Goal: Information Seeking & Learning: Compare options

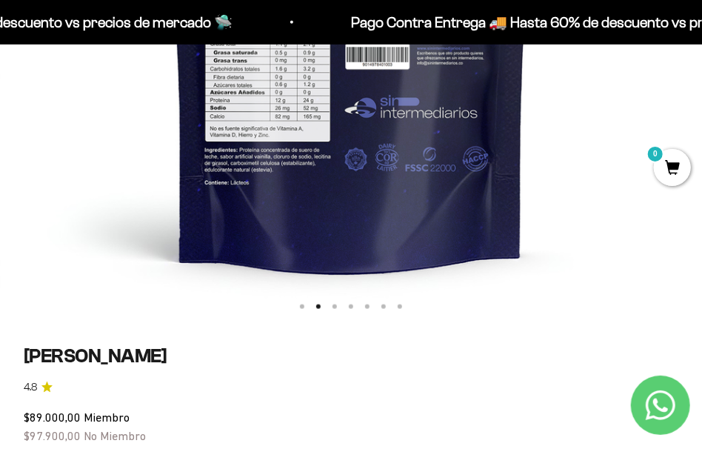
scroll to position [222, 0]
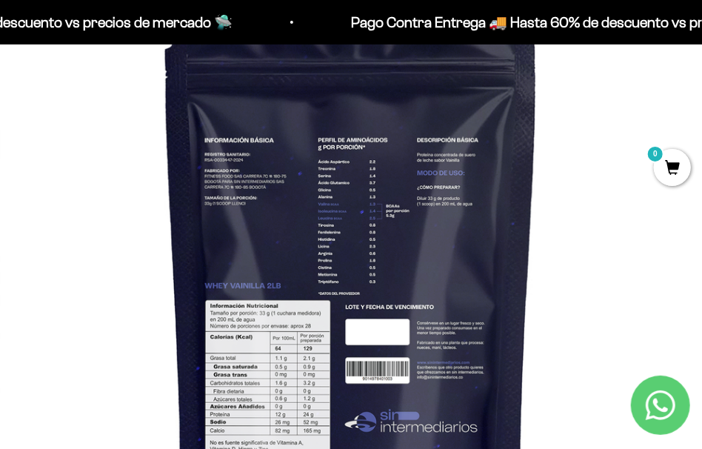
click at [520, 260] on img at bounding box center [351, 284] width 702 height 702
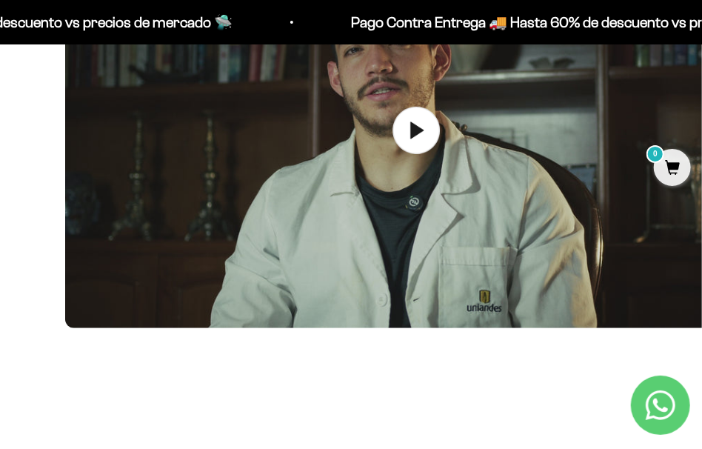
scroll to position [0, 1406]
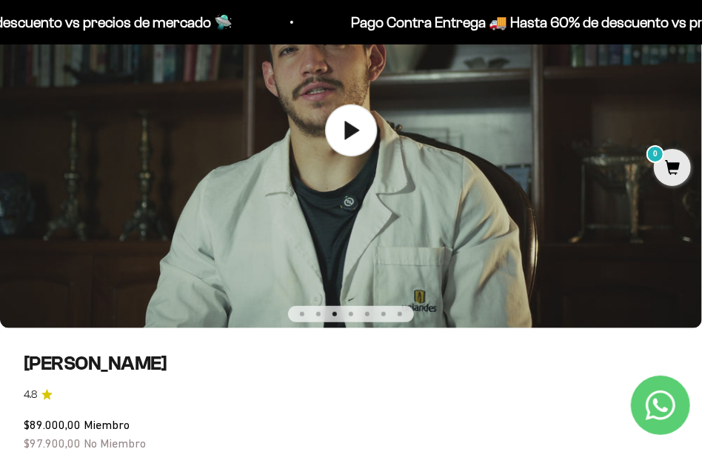
click at [520, 261] on img at bounding box center [351, 130] width 702 height 395
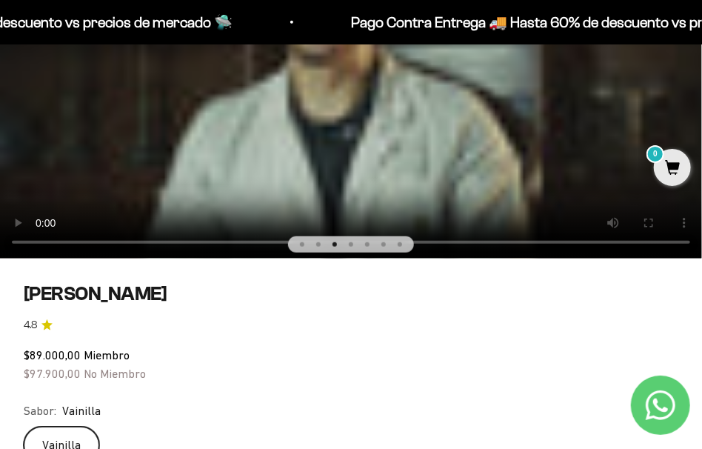
scroll to position [296, 0]
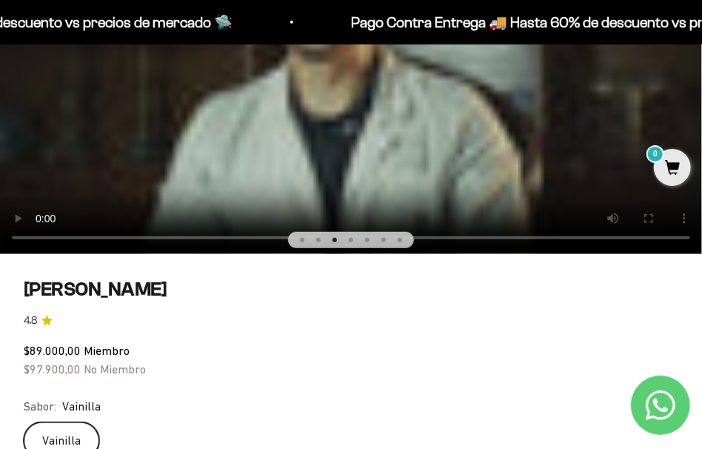
click at [350, 240] on button "Ir al artículo 4" at bounding box center [351, 240] width 4 height 4
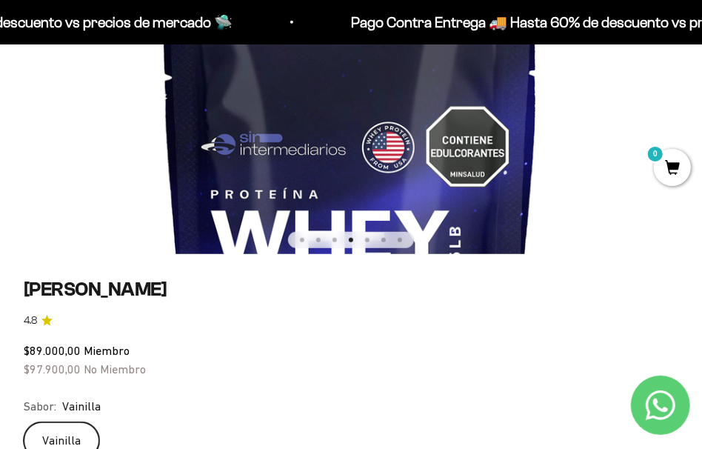
scroll to position [0, 2110]
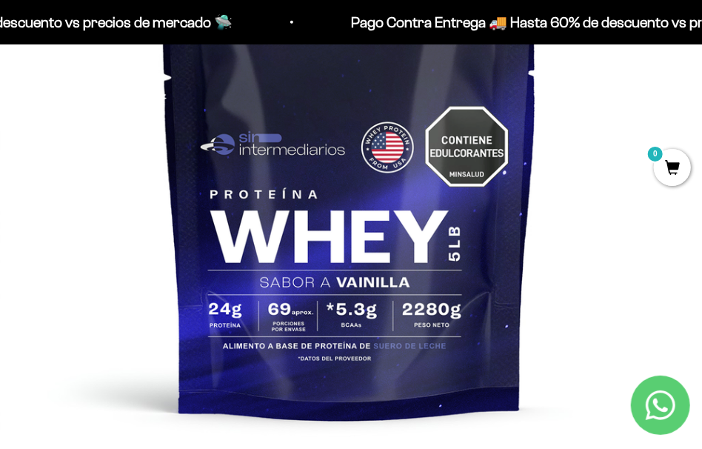
click at [597, 168] on img at bounding box center [350, 210] width 702 height 702
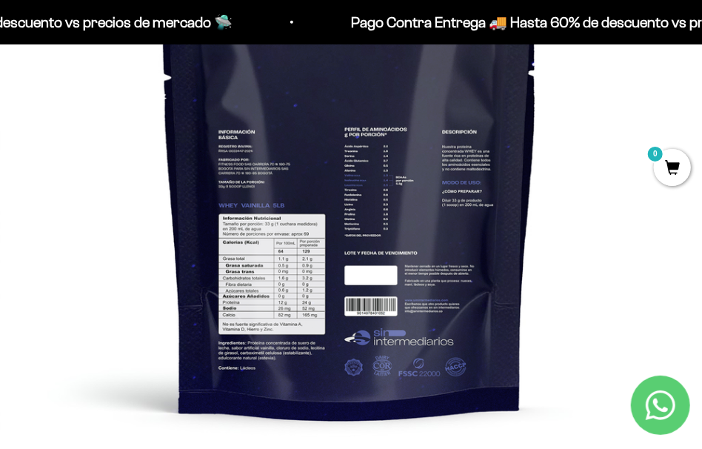
click at [566, 172] on img at bounding box center [350, 210] width 702 height 702
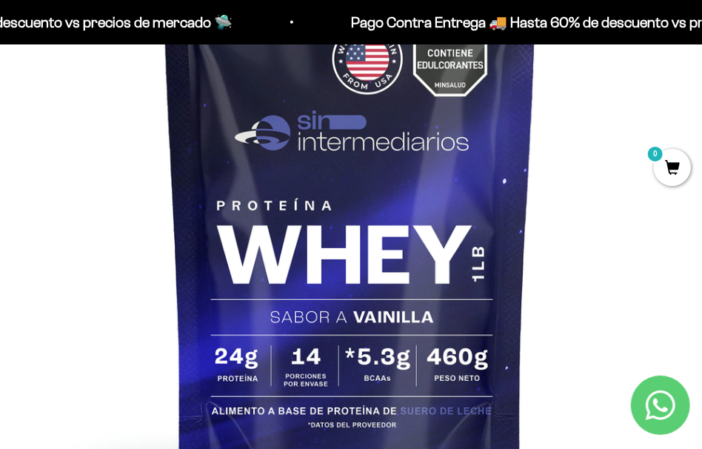
click at [566, 175] on img at bounding box center [350, 210] width 702 height 702
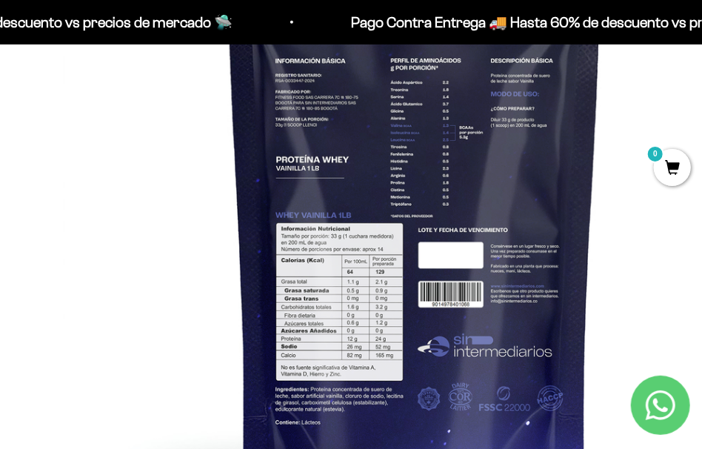
scroll to position [0, 4220]
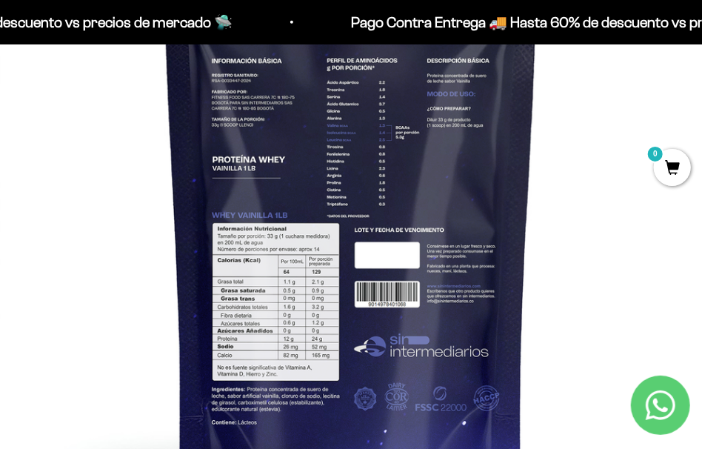
click at [567, 175] on img at bounding box center [351, 210] width 702 height 702
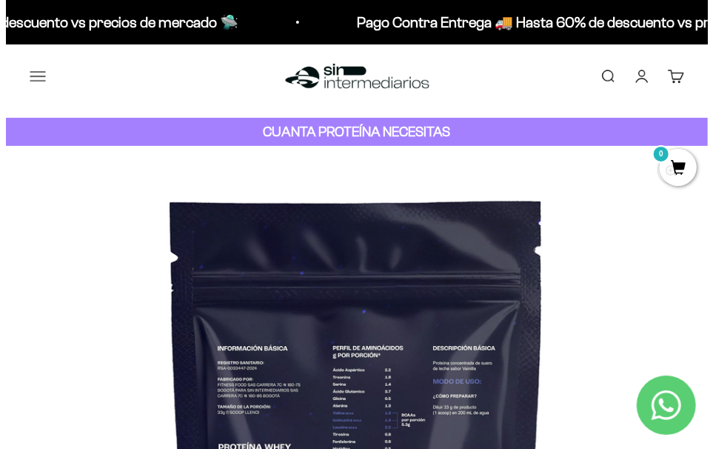
scroll to position [0, 0]
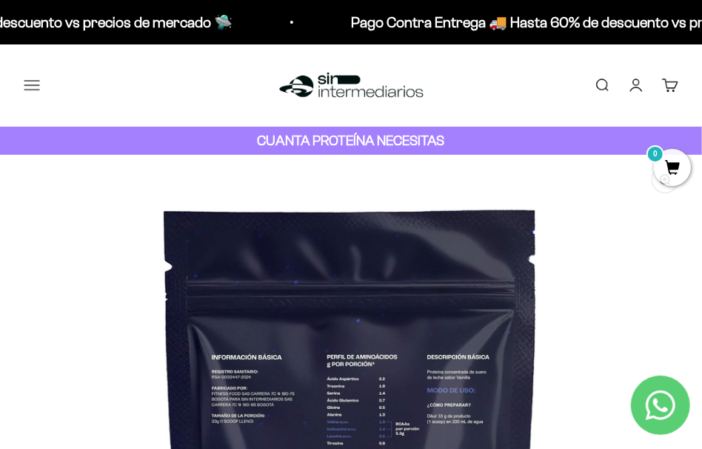
click at [30, 87] on button "Menú" at bounding box center [32, 85] width 16 height 16
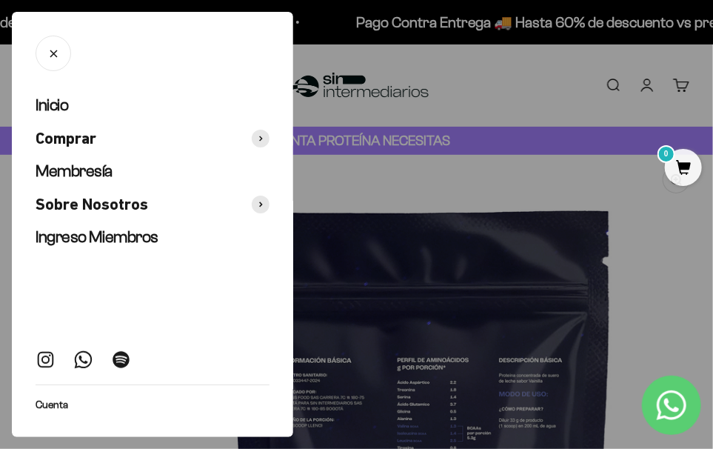
scroll to position [0, 4287]
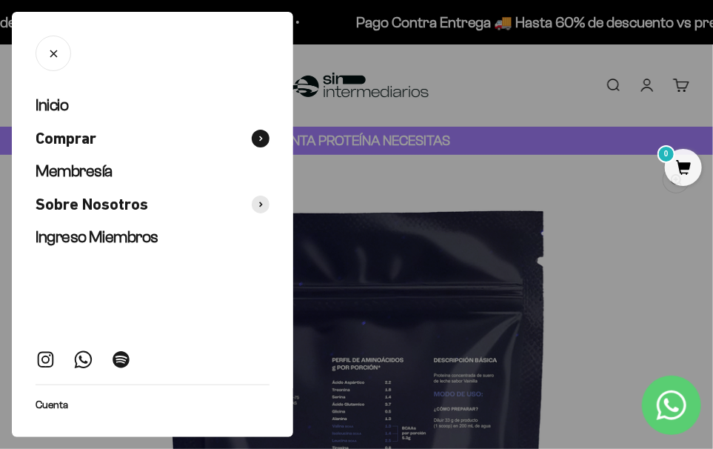
click at [101, 141] on button "Comprar" at bounding box center [153, 138] width 234 height 21
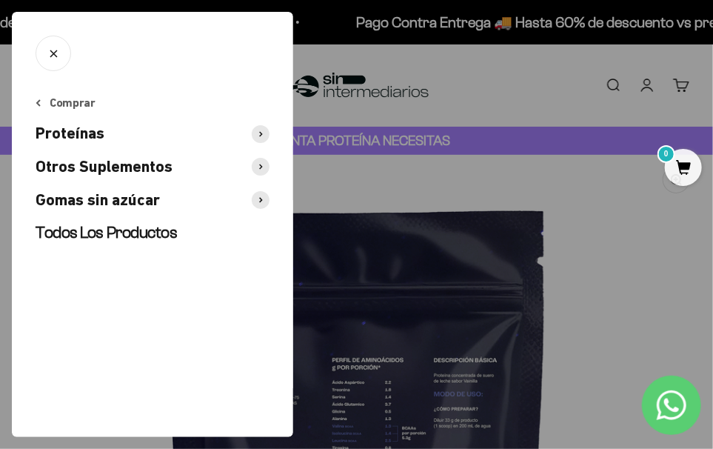
click at [126, 167] on span "Otros Suplementos" at bounding box center [104, 166] width 137 height 21
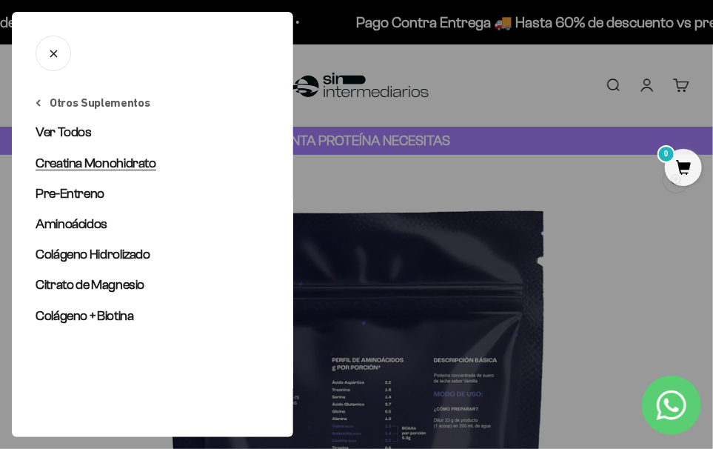
click at [126, 161] on span "Creatina Monohidrato" at bounding box center [96, 162] width 121 height 15
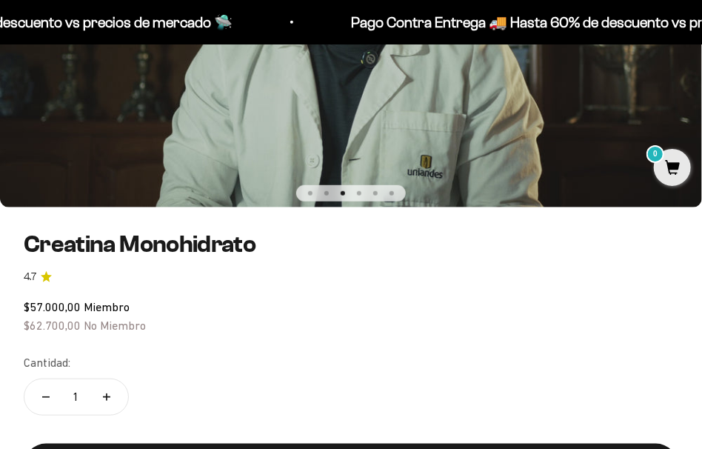
scroll to position [148, 0]
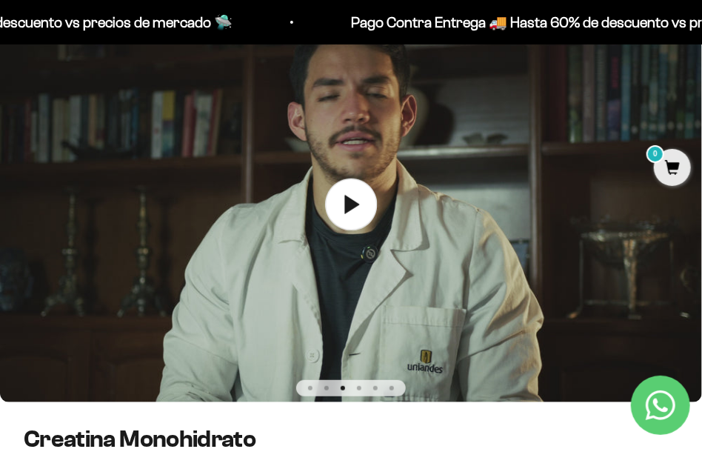
click at [356, 209] on icon at bounding box center [351, 204] width 52 height 52
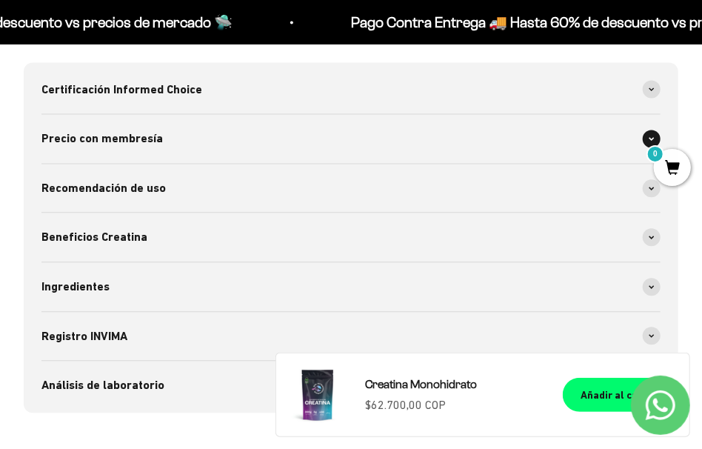
scroll to position [1110, 0]
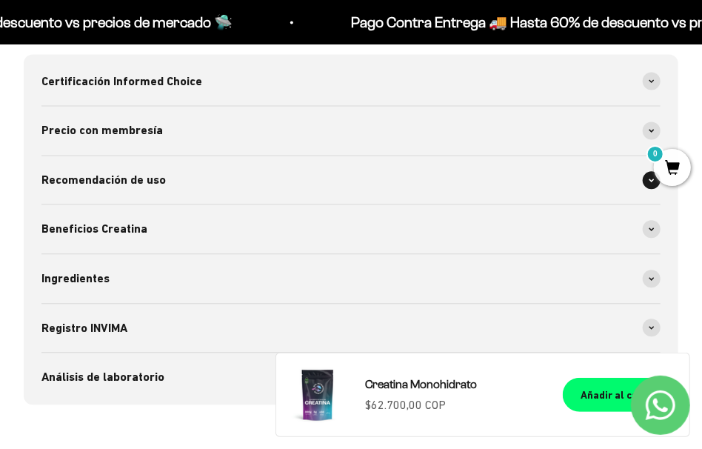
click at [258, 184] on div "Recomendación de uso" at bounding box center [350, 179] width 619 height 49
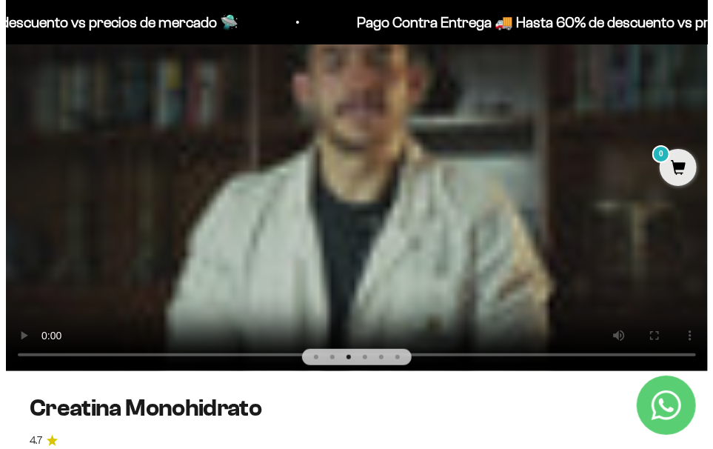
scroll to position [0, 0]
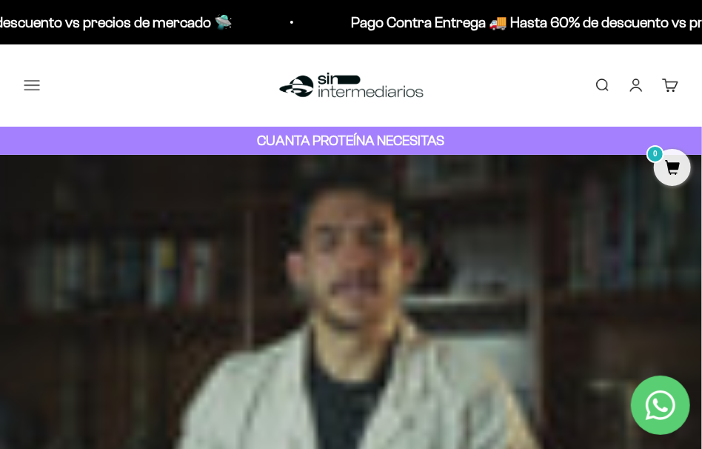
click at [36, 84] on button "Menú" at bounding box center [32, 85] width 16 height 16
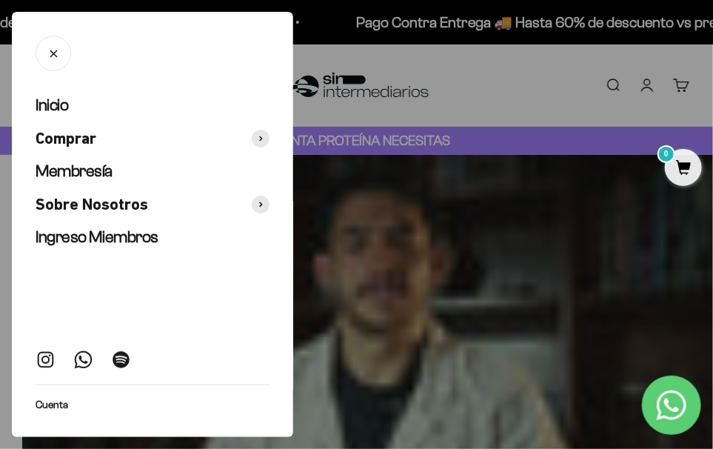
scroll to position [0, 1428]
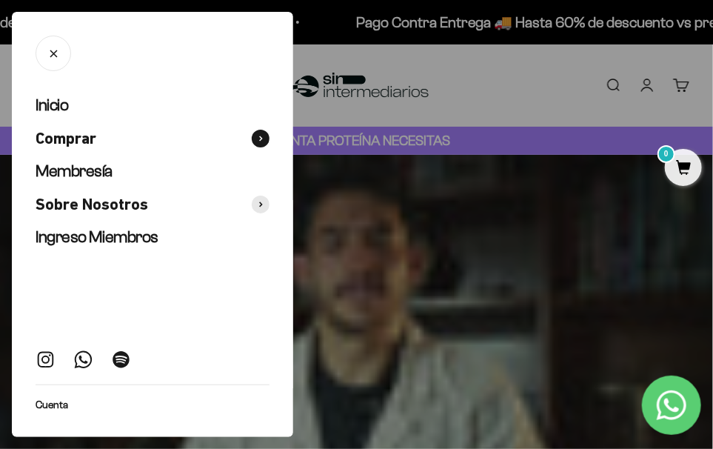
click at [115, 139] on button "Comprar" at bounding box center [153, 138] width 234 height 21
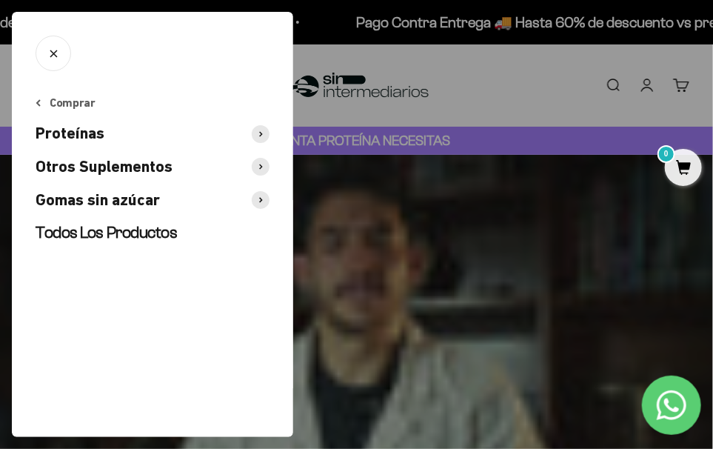
click at [134, 140] on button "Proteínas" at bounding box center [153, 133] width 234 height 21
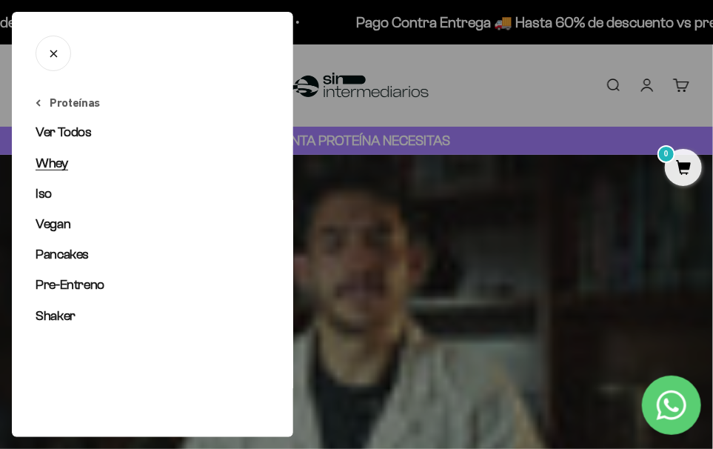
click at [64, 159] on span "Whey" at bounding box center [52, 162] width 33 height 15
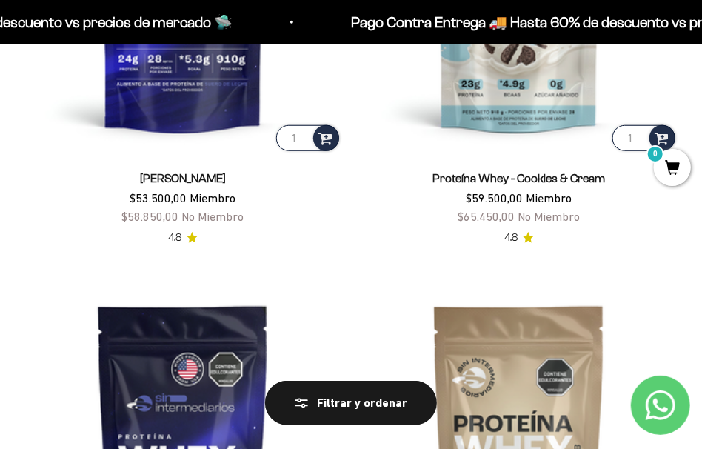
scroll to position [222, 0]
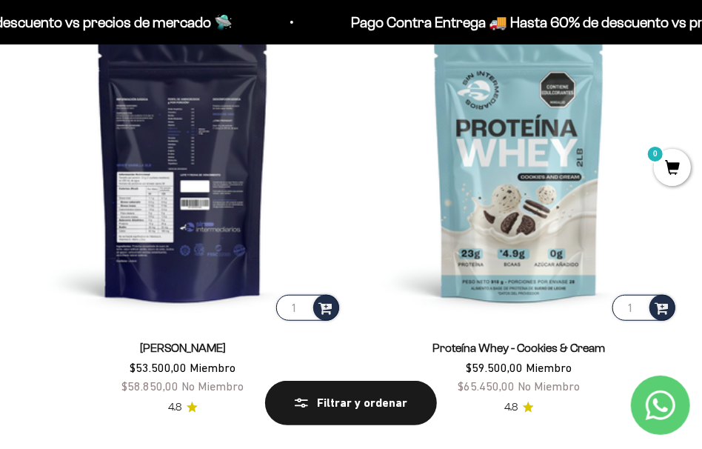
click at [226, 220] on img at bounding box center [183, 164] width 318 height 318
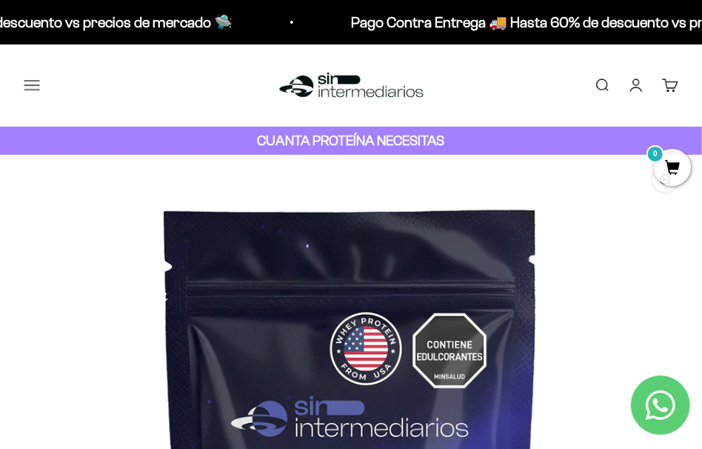
click at [28, 89] on button "Menú" at bounding box center [32, 85] width 16 height 16
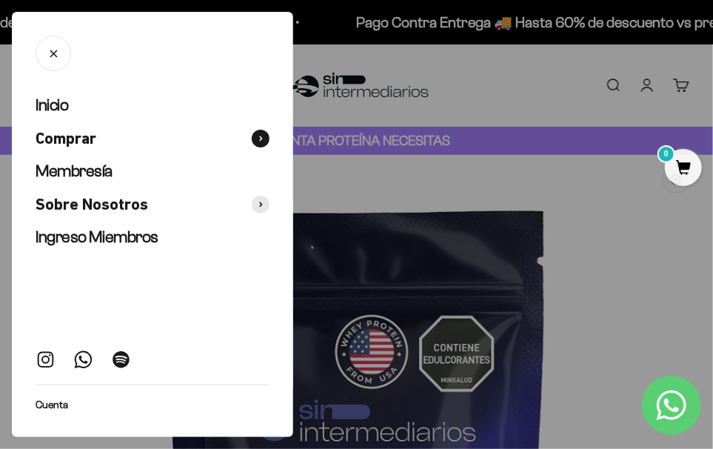
click at [93, 138] on span "Comprar" at bounding box center [66, 138] width 61 height 21
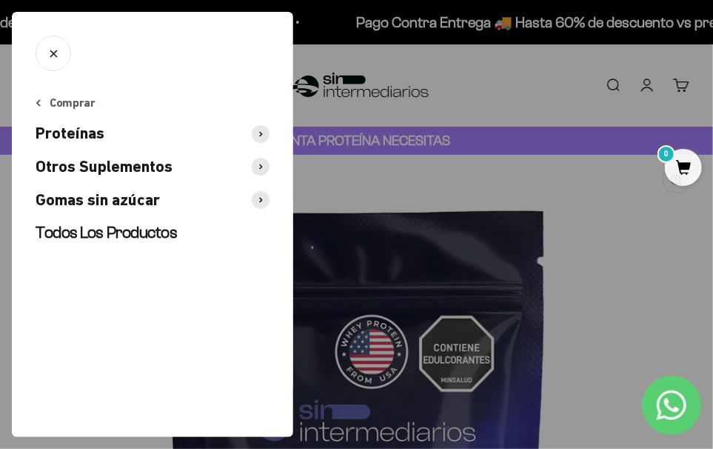
click at [81, 135] on span "Proteínas" at bounding box center [70, 133] width 69 height 21
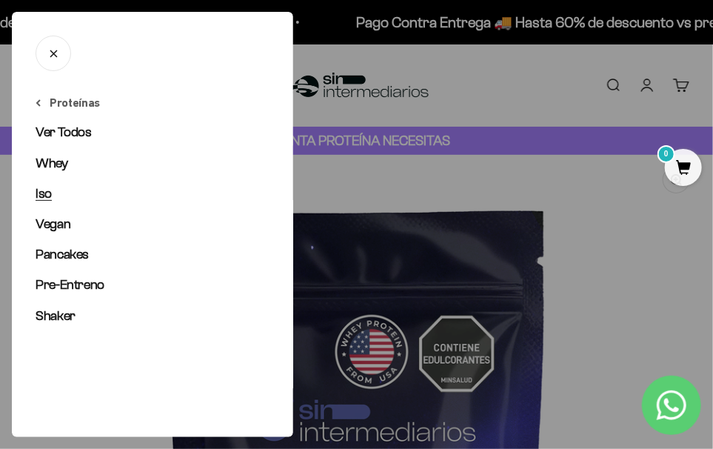
click at [40, 195] on span "Iso" at bounding box center [44, 193] width 16 height 15
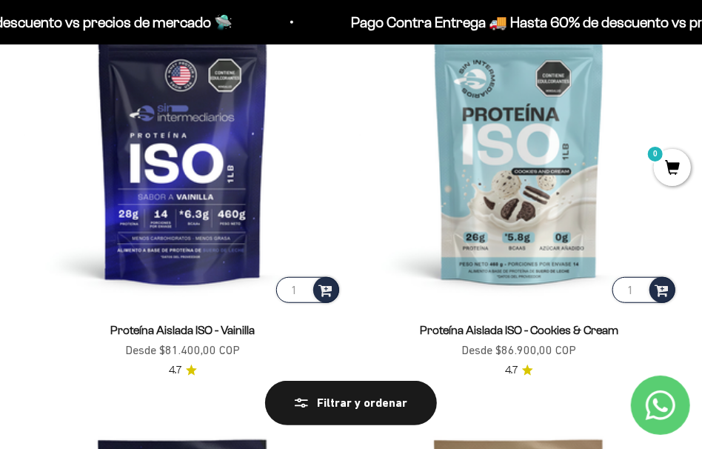
scroll to position [222, 0]
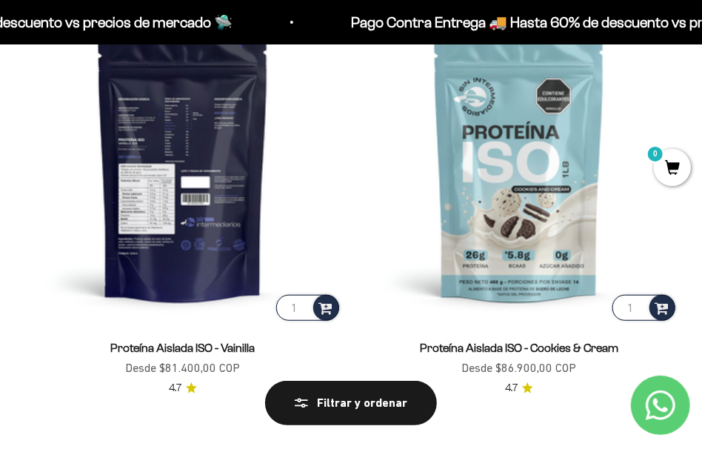
click at [209, 254] on img at bounding box center [183, 164] width 318 height 318
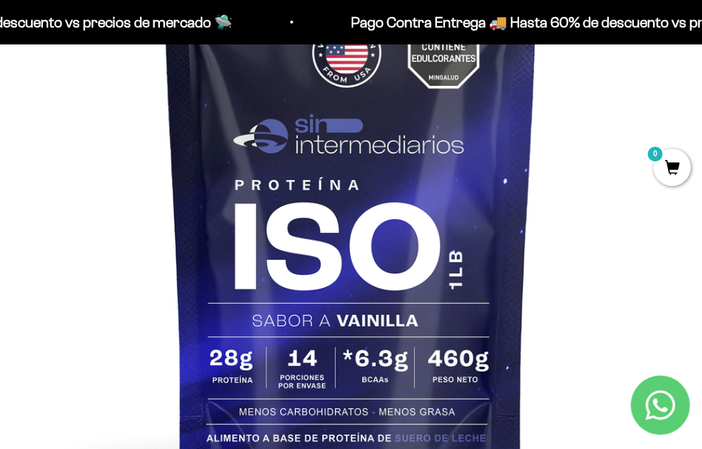
click at [480, 235] on img at bounding box center [351, 210] width 702 height 702
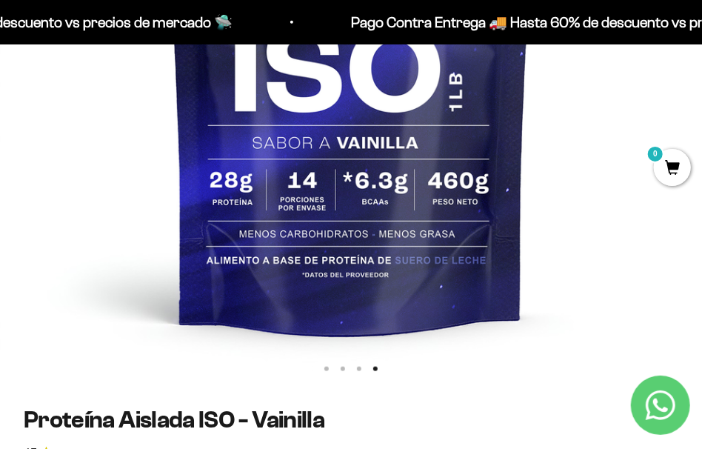
scroll to position [518, 0]
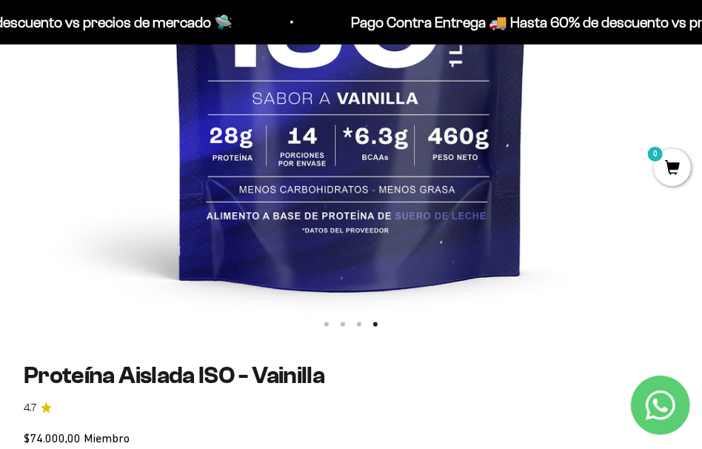
click at [324, 323] on button "Ir al artículo 1" at bounding box center [326, 324] width 4 height 4
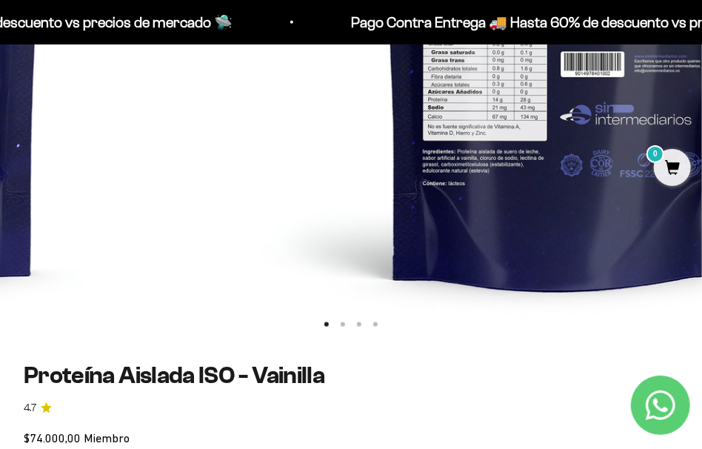
scroll to position [0, 0]
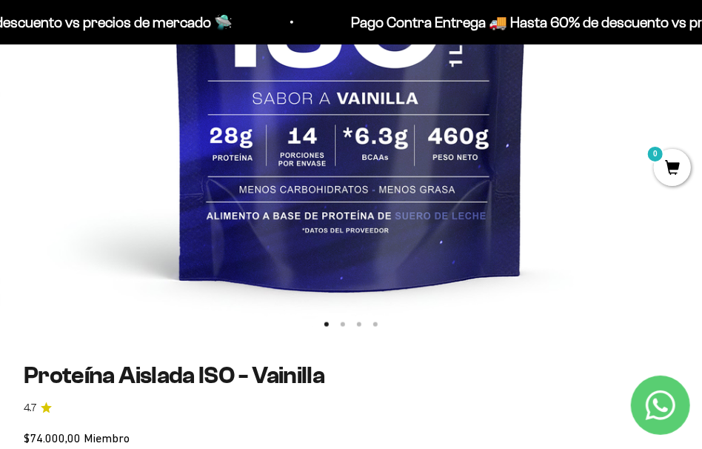
click at [340, 326] on button "Ir al artículo 2" at bounding box center [342, 324] width 4 height 4
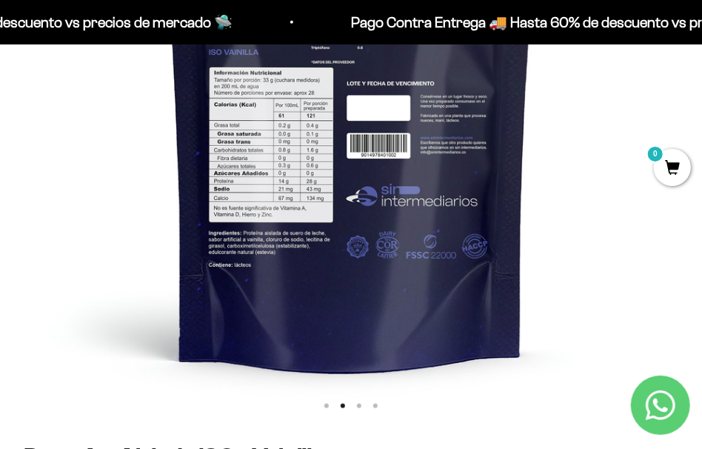
scroll to position [370, 0]
